Goal: Task Accomplishment & Management: Use online tool/utility

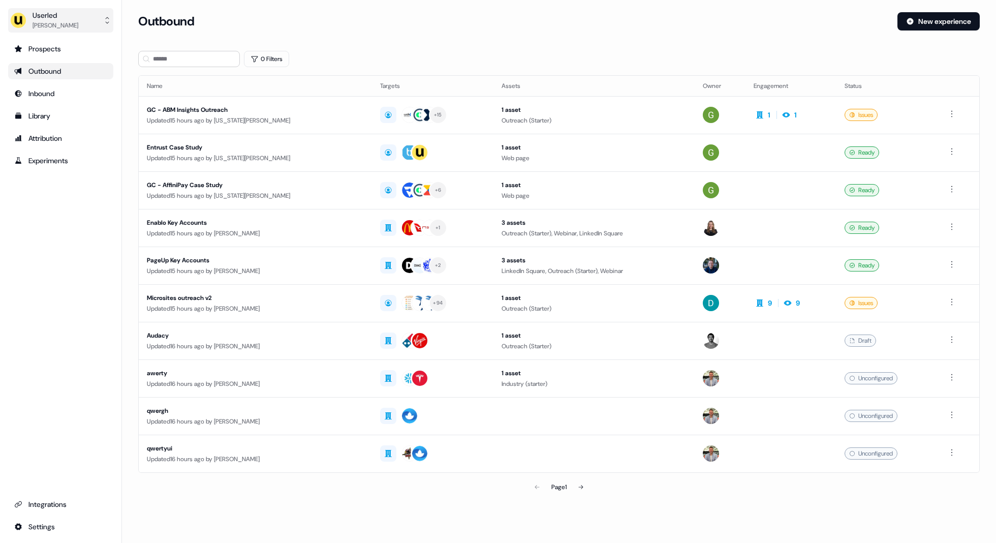
click at [77, 24] on div "Marcus Cousins" at bounding box center [56, 25] width 46 height 10
click at [71, 47] on div "Impersonate (Admin)" at bounding box center [60, 48] width 97 height 18
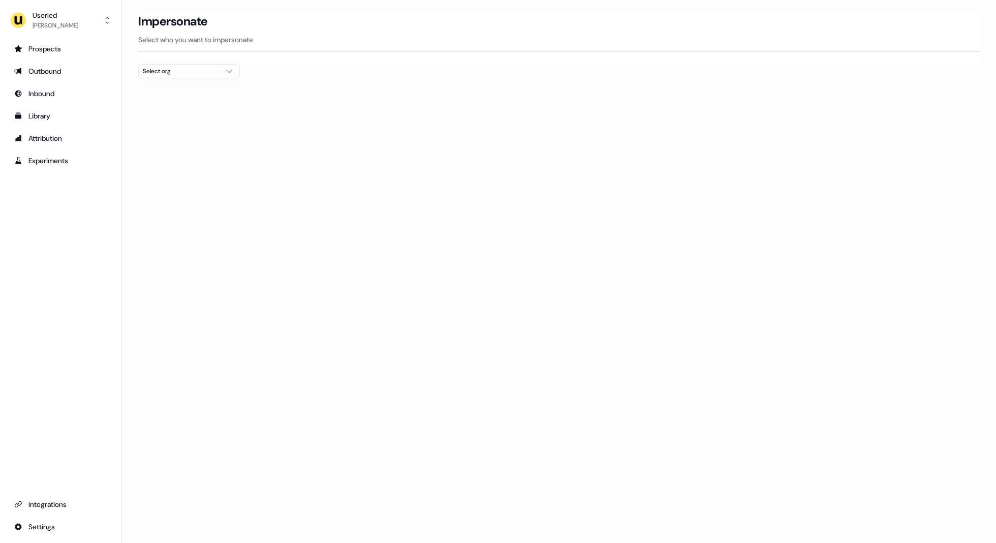
click at [208, 71] on div "Select org" at bounding box center [181, 71] width 76 height 10
type input "******"
click at [194, 110] on div "PartnerVista" at bounding box center [189, 107] width 101 height 16
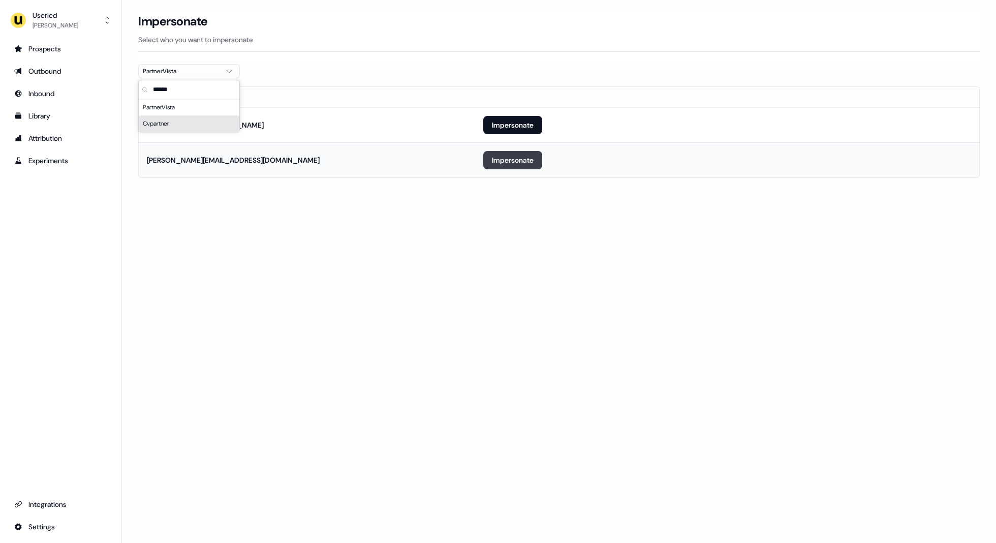
click at [509, 165] on button "Impersonate" at bounding box center [512, 160] width 59 height 18
